Goal: Information Seeking & Learning: Learn about a topic

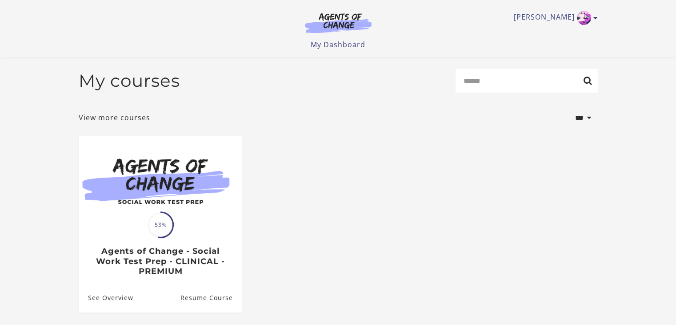
scroll to position [82, 0]
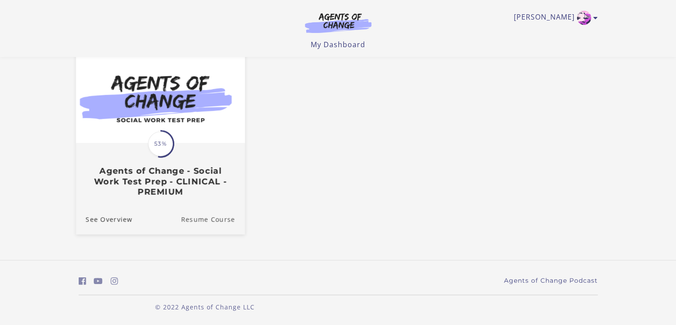
click at [208, 219] on link "Resume Course" at bounding box center [213, 219] width 64 height 30
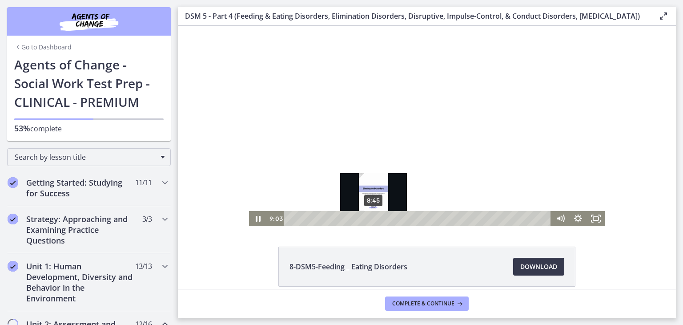
click at [374, 218] on div "Playbar" at bounding box center [376, 218] width 5 height 5
click at [366, 219] on div "8:19" at bounding box center [418, 218] width 256 height 15
click at [403, 149] on div at bounding box center [427, 126] width 356 height 200
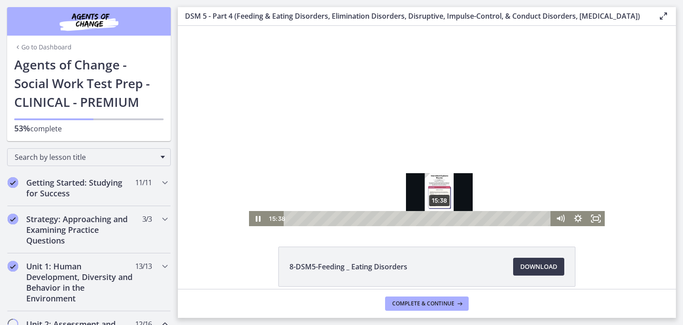
click at [436, 219] on div "15:38" at bounding box center [418, 218] width 256 height 15
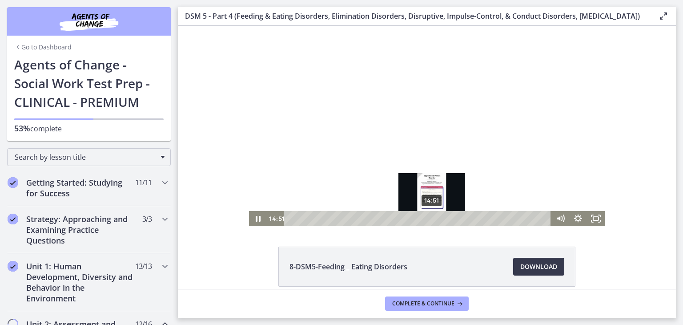
click at [429, 218] on div "14:51" at bounding box center [418, 218] width 256 height 15
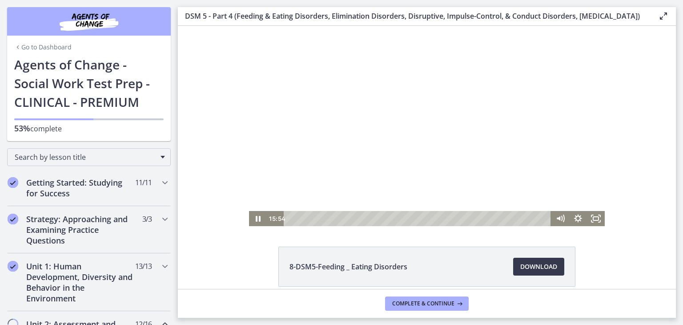
click at [396, 145] on div at bounding box center [427, 126] width 356 height 200
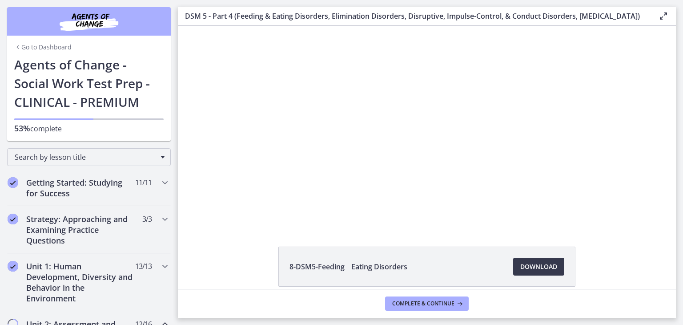
click at [249, 26] on button "Play Video: cmsec0qq9n7s72sd4oig.mp4" at bounding box center [249, 26] width 0 height 0
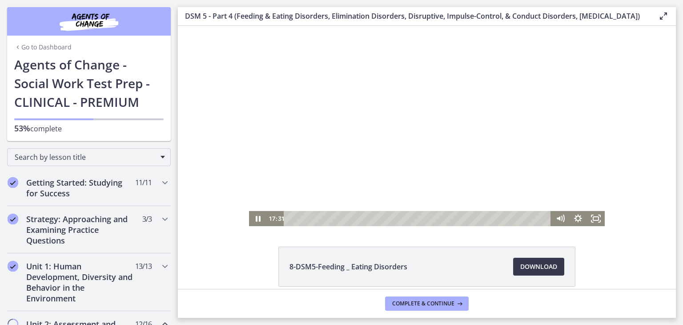
click at [411, 152] on div at bounding box center [427, 126] width 356 height 200
click at [377, 125] on div at bounding box center [427, 126] width 356 height 200
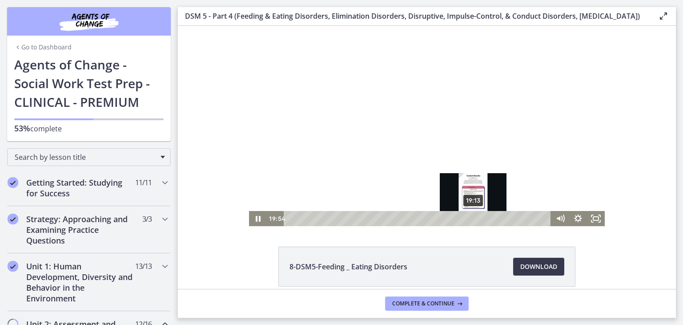
click at [470, 218] on div "19:13" at bounding box center [418, 218] width 256 height 15
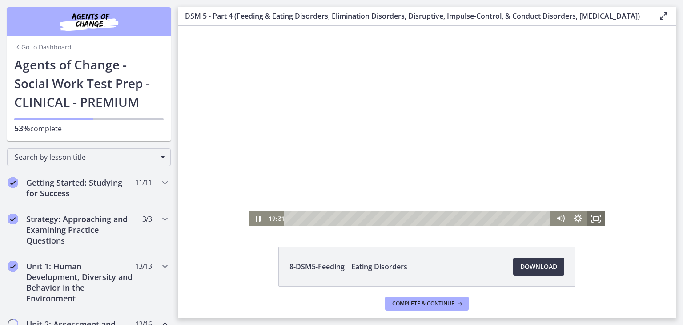
click at [592, 216] on icon "Fullscreen" at bounding box center [596, 218] width 18 height 15
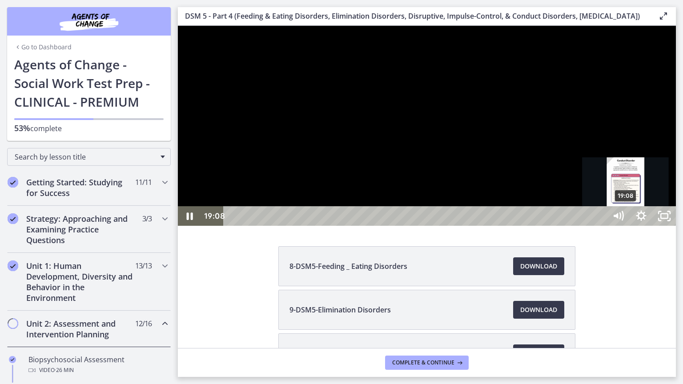
click at [601, 226] on div "19:08" at bounding box center [416, 216] width 369 height 20
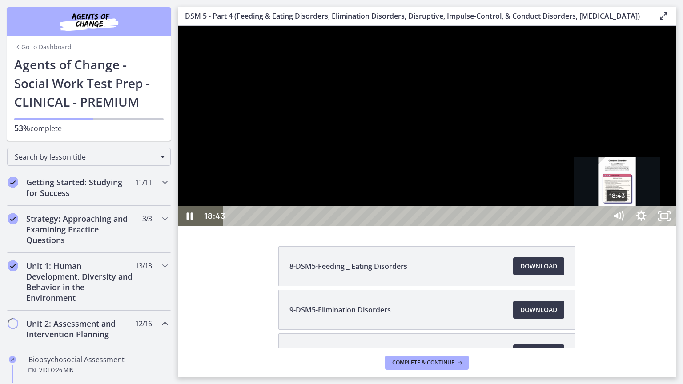
click at [601, 226] on div "18:43" at bounding box center [416, 216] width 369 height 20
click at [614, 220] on div "Playbar" at bounding box center [616, 216] width 7 height 7
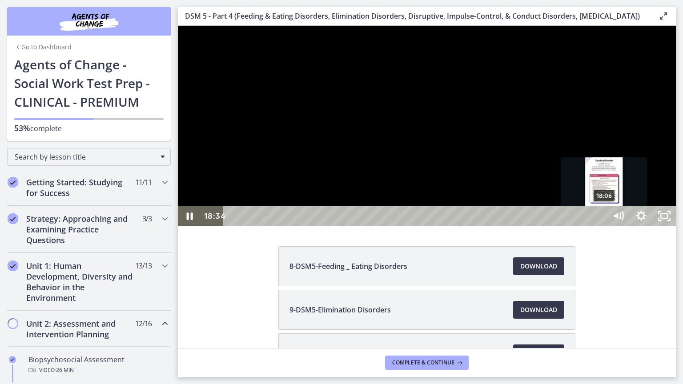
click at [601, 226] on div "18:06" at bounding box center [416, 216] width 369 height 20
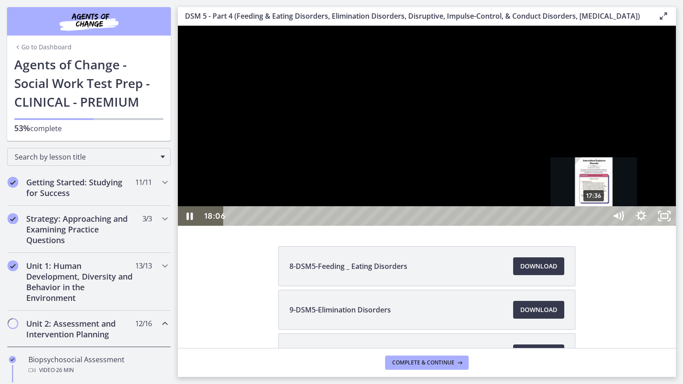
click at [594, 226] on div "17:36" at bounding box center [416, 216] width 369 height 20
click at [598, 226] on div "17:48" at bounding box center [416, 216] width 369 height 20
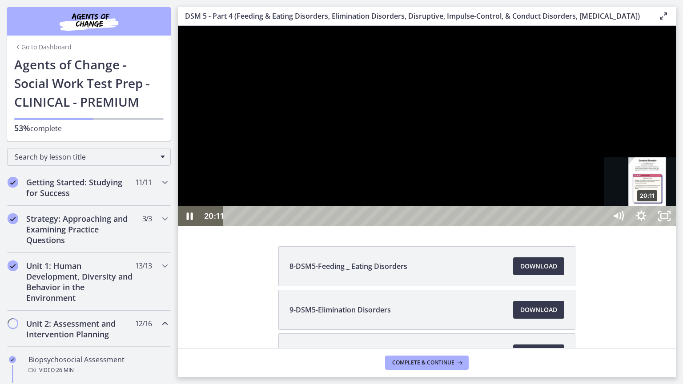
click at [601, 226] on div "20:11" at bounding box center [416, 216] width 369 height 20
click at [601, 226] on div "20:02" at bounding box center [416, 216] width 369 height 20
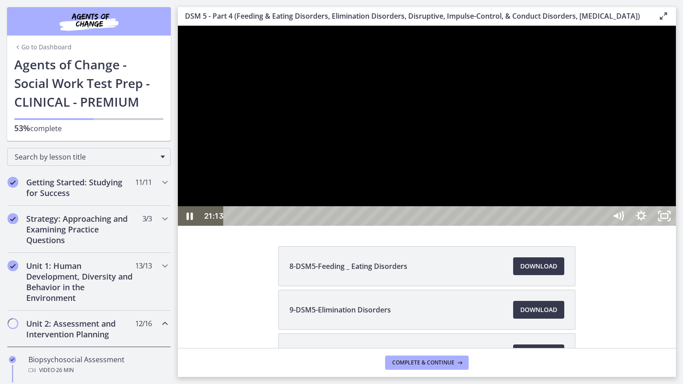
click at [626, 226] on div at bounding box center [427, 126] width 498 height 200
click at [178, 26] on button "Play Video: cmsec0qq9n7s72sd4oig.mp4" at bounding box center [178, 26] width 0 height 0
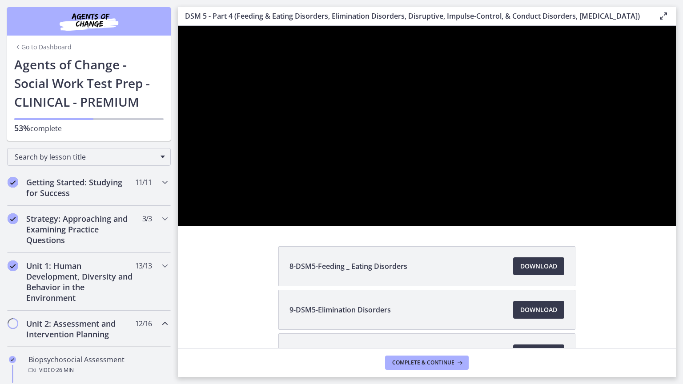
click at [178, 26] on button "Pause: cmsec0qq9n7s72sd4oig.mp4" at bounding box center [178, 26] width 0 height 0
click at [178, 26] on button "Play Video: cmsec0qq9n7s72sd4oig.mp4" at bounding box center [178, 26] width 0 height 0
click at [178, 26] on button "Pause: cmsec0qq9n7s72sd4oig.mp4" at bounding box center [178, 26] width 0 height 0
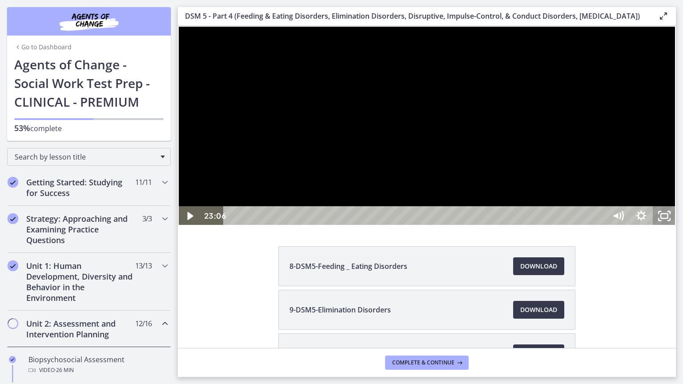
click at [661, 214] on icon "Unfullscreen" at bounding box center [659, 213] width 2 height 2
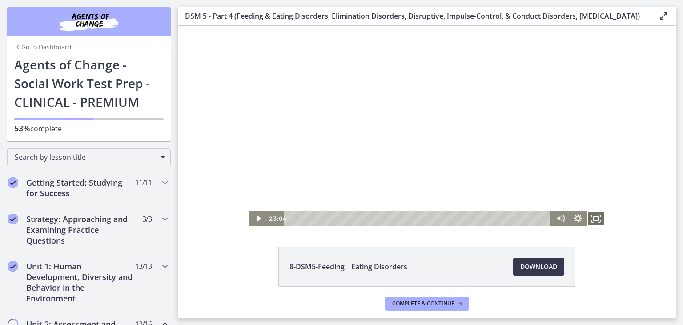
click at [591, 216] on icon "Fullscreen" at bounding box center [596, 218] width 18 height 15
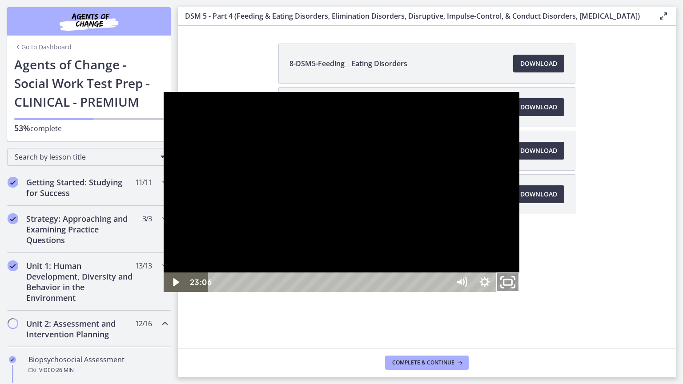
click at [512, 285] on rect "Unfullscreen" at bounding box center [508, 282] width 8 height 5
